Goal: Find specific page/section: Find specific page/section

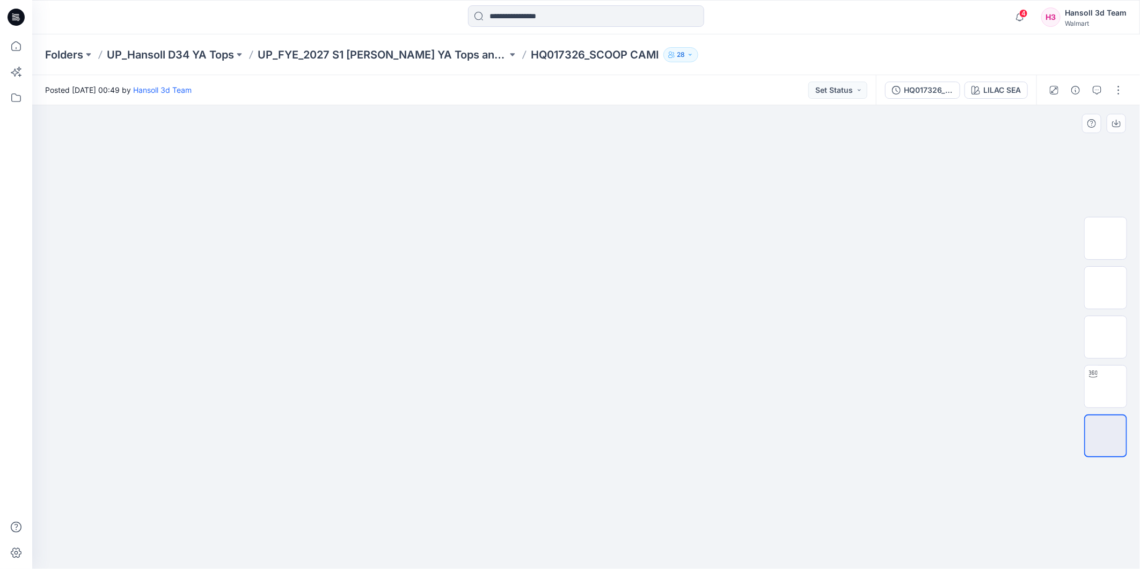
click at [679, 176] on img at bounding box center [586, 176] width 537 height 0
click at [221, 56] on p "UP_Hansoll D34 YA Tops" at bounding box center [170, 54] width 127 height 15
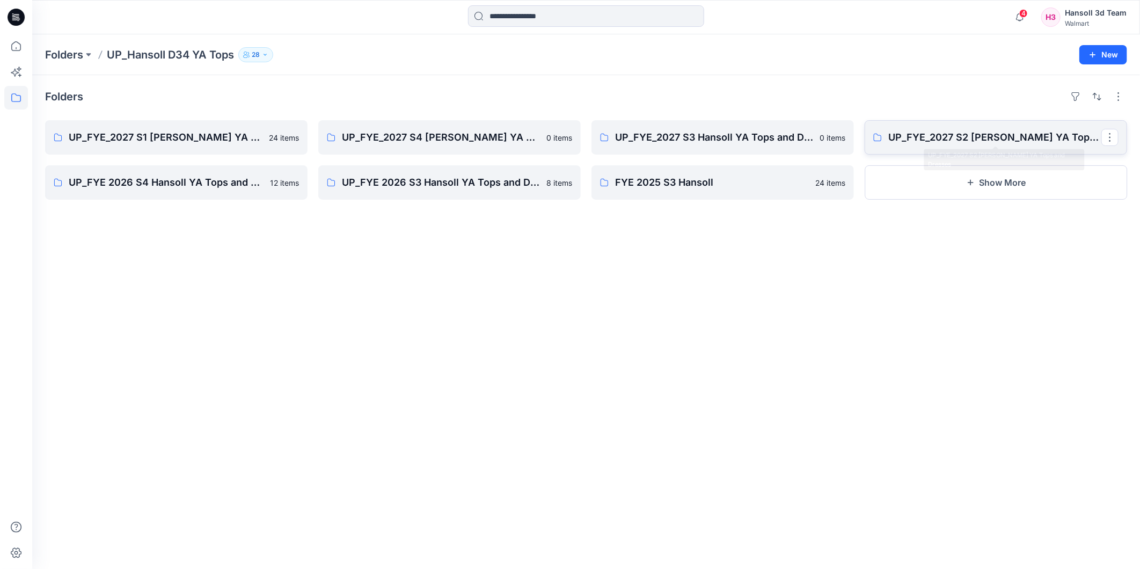
click at [938, 128] on link "UP_FYE_2027 S2 [PERSON_NAME] YA Tops and Dresses" at bounding box center [996, 137] width 263 height 34
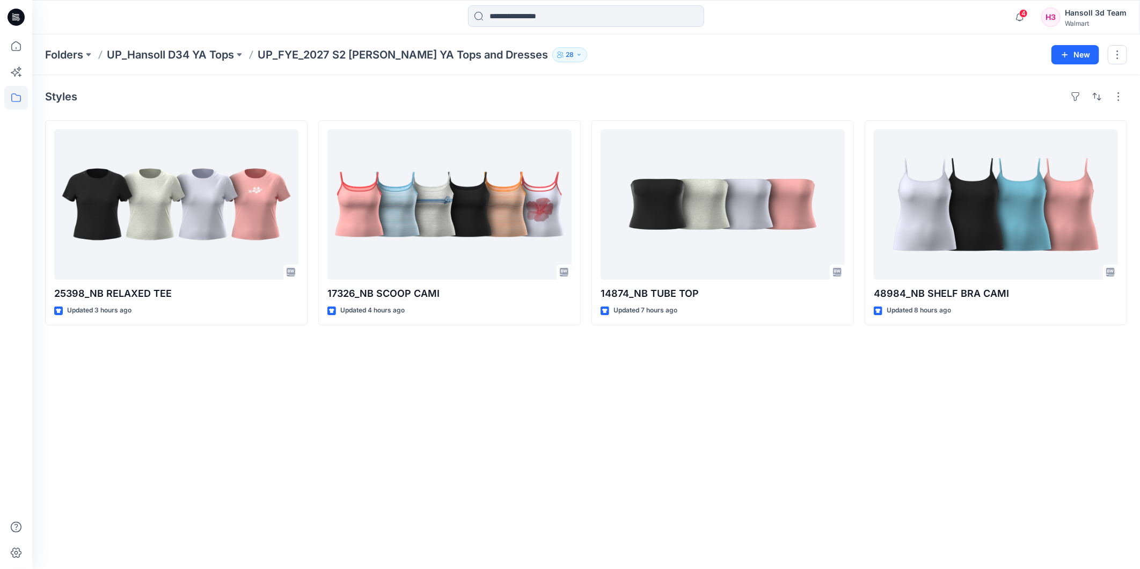
click at [331, 409] on div "Styles 25398_NB RELAXED TEE Updated 3 hours ago 17326_NB SCOOP CAMI Updated 4 h…" at bounding box center [586, 322] width 1108 height 494
click at [316, 409] on div "Styles 25398_NB RELAXED TEE Updated 3 hours ago 17326_NB SCOOP CAMI Updated 4 h…" at bounding box center [586, 322] width 1108 height 494
drag, startPoint x: 442, startPoint y: 475, endPoint x: 448, endPoint y: 471, distance: 6.7
click at [447, 473] on div "Styles 25398_NB RELAXED TEE Updated 3 hours ago 17326_NB SCOOP CAMI Updated 4 h…" at bounding box center [586, 322] width 1108 height 494
click at [298, 408] on div "Styles 25398_NB RELAXED TEE Updated 4 hours ago 17326_NB SCOOP CAMI Updated 4 h…" at bounding box center [586, 322] width 1108 height 494
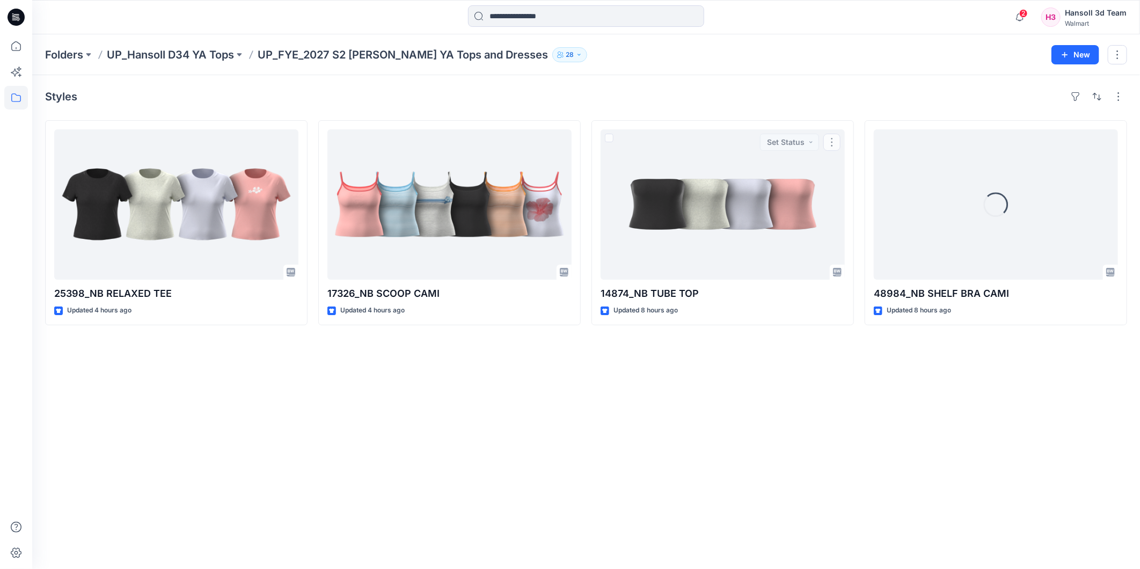
click at [904, 404] on div "Styles 25398_NB RELAXED TEE Updated 4 hours ago 17326_NB SCOOP CAMI Updated 4 h…" at bounding box center [586, 322] width 1108 height 494
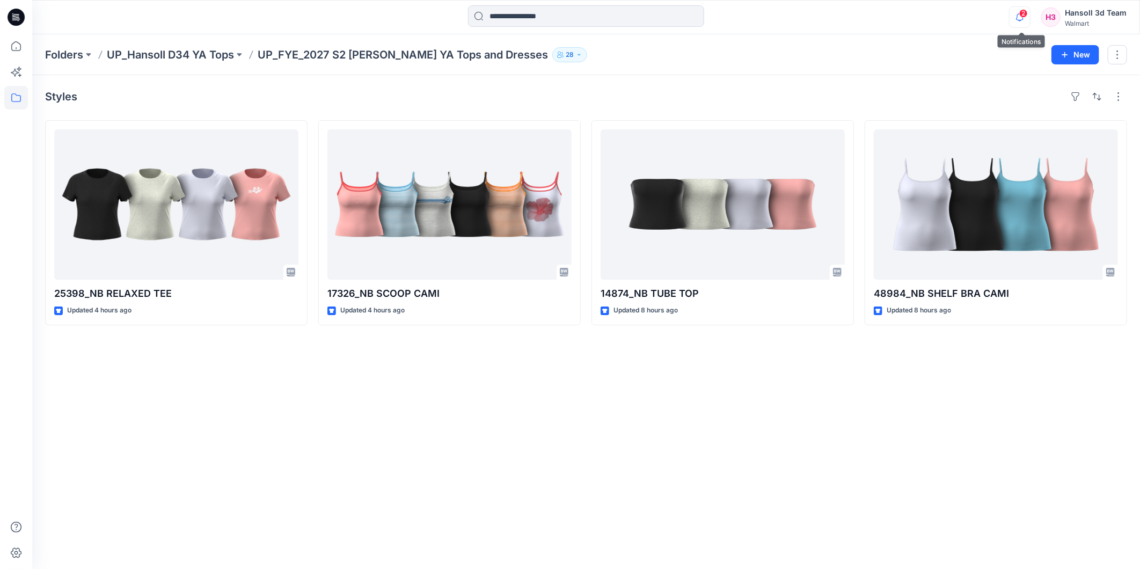
click at [1019, 6] on icon "button" at bounding box center [1020, 16] width 20 height 21
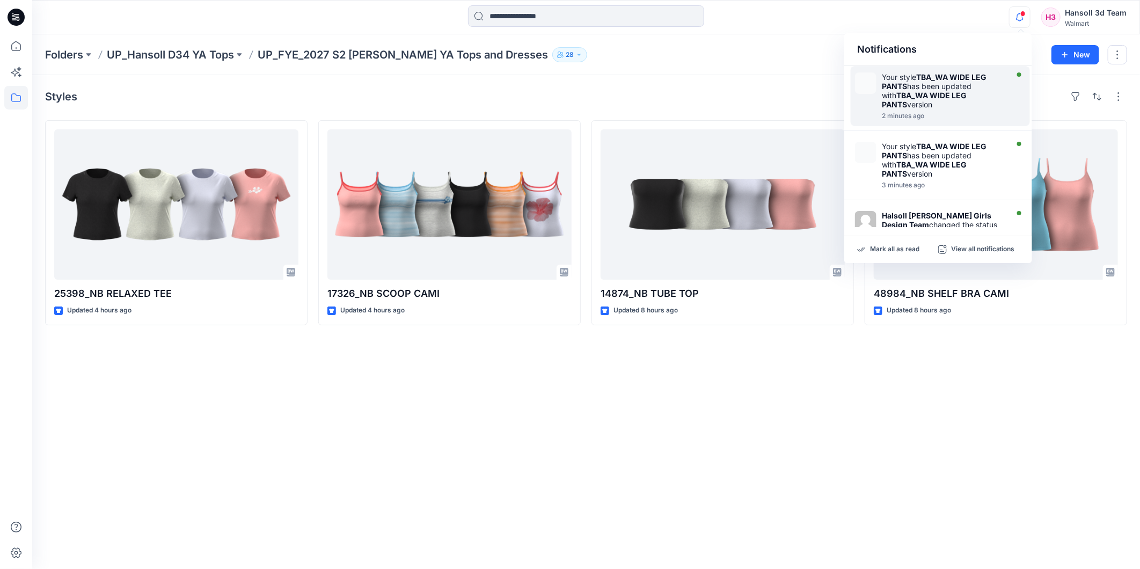
click at [943, 106] on div "Your style TBA_WA WIDE LEG PANTS has been updated with TBA_WA WIDE LEG PANTS ve…" at bounding box center [943, 90] width 123 height 37
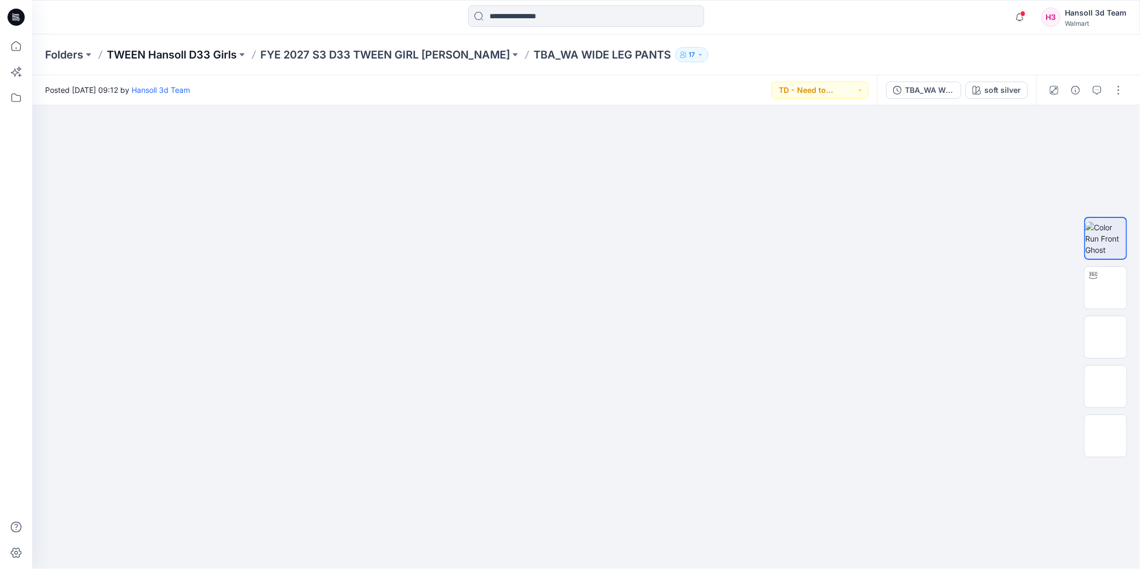
click at [196, 61] on p "TWEEN Hansoll D33 Girls" at bounding box center [172, 54] width 130 height 15
